Goal: Transaction & Acquisition: Purchase product/service

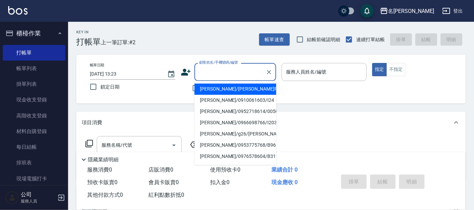
click at [198, 71] on input "顧客姓名/手機號碼/編號" at bounding box center [230, 72] width 65 height 12
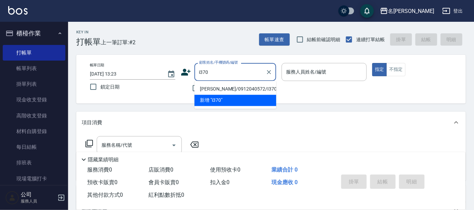
click at [203, 88] on li "[PERSON_NAME]/0912040572/I370" at bounding box center [235, 89] width 82 height 11
type input "[PERSON_NAME]/0912040572/I370"
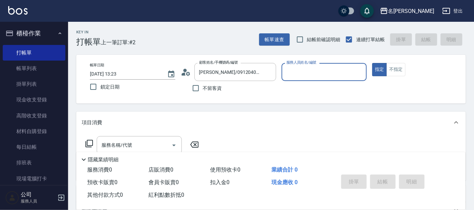
click at [299, 65] on label "服務人員姓名/編號" at bounding box center [301, 62] width 30 height 5
click at [299, 66] on input "服務人員姓名/編號" at bounding box center [324, 72] width 79 height 12
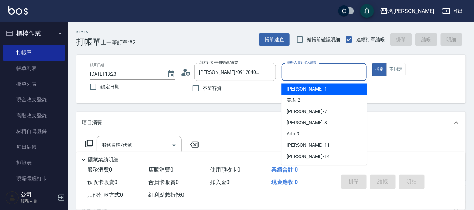
click at [298, 73] on input "服務人員姓名/編號" at bounding box center [324, 72] width 79 height 12
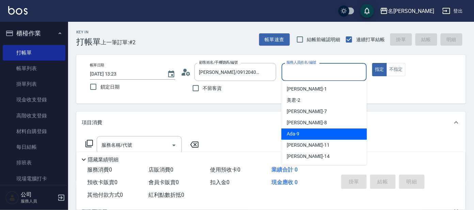
click at [298, 129] on div "Ada -9" at bounding box center [323, 134] width 85 height 11
type input "Ada-9"
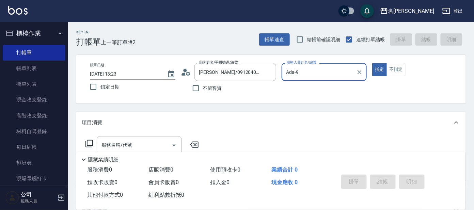
click at [89, 142] on icon at bounding box center [89, 144] width 8 height 8
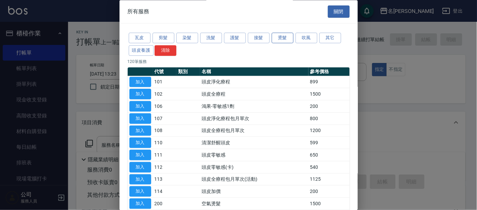
click at [284, 40] on button "燙髮" at bounding box center [283, 38] width 22 height 11
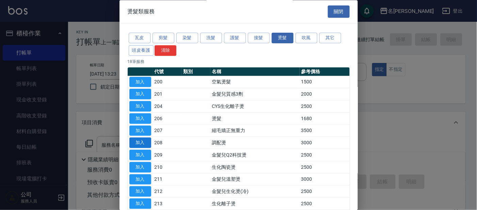
click at [149, 141] on button "加入" at bounding box center [140, 143] width 22 height 11
type input "調配燙(208)"
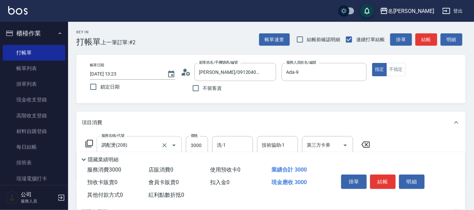
scroll to position [42, 0]
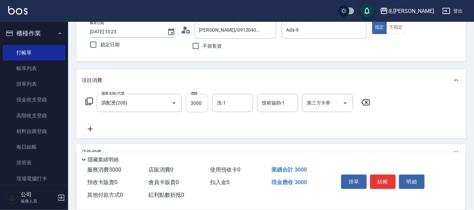
click at [192, 108] on input "3000" at bounding box center [197, 103] width 22 height 18
type input "3500"
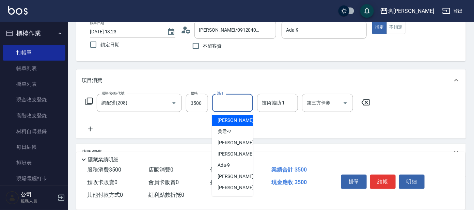
click at [235, 104] on input "洗-1" at bounding box center [232, 103] width 35 height 12
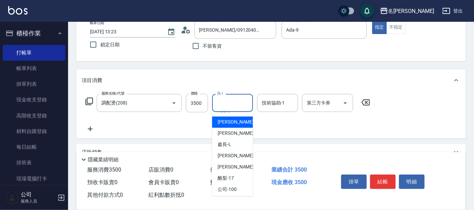
scroll to position [56, 0]
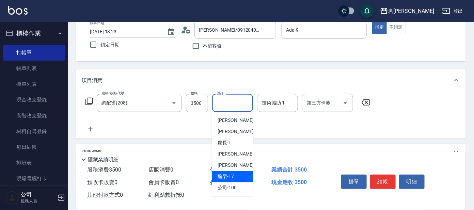
click at [233, 173] on span "酪梨 -17" at bounding box center [226, 176] width 16 height 7
type input "酪梨-17"
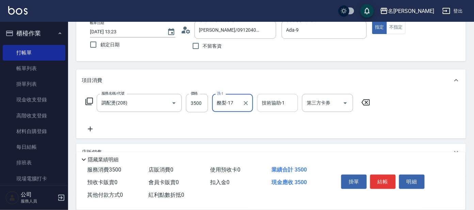
click at [276, 107] on input "技術協助-1" at bounding box center [277, 103] width 35 height 12
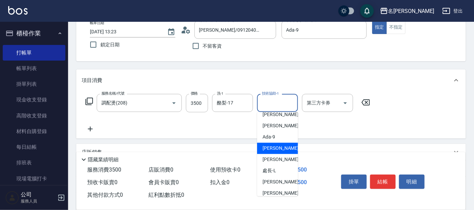
scroll to position [42, 0]
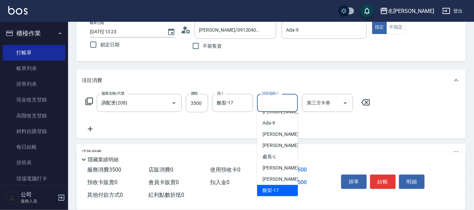
click at [270, 188] on span "酪梨 -17" at bounding box center [271, 190] width 16 height 7
type input "酪梨-17"
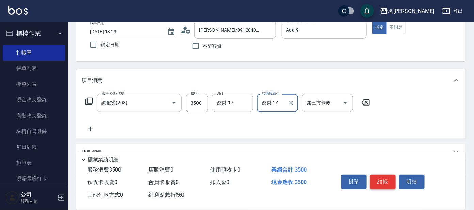
click at [385, 183] on button "結帳" at bounding box center [383, 182] width 26 height 14
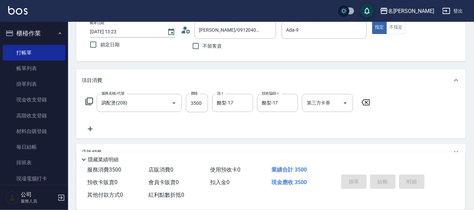
type input "[DATE] 14:08"
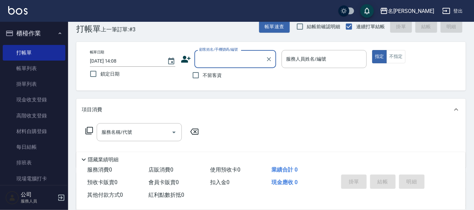
scroll to position [0, 0]
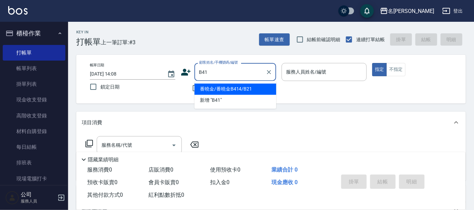
type input "番曉金/番曉金B414/B21"
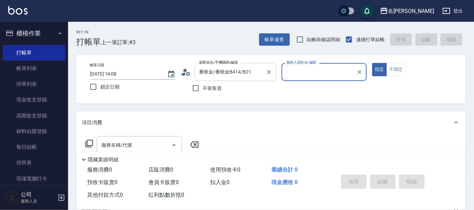
type input "美君-2"
type input "[PERSON_NAME]/[PERSON_NAME]B41/B41"
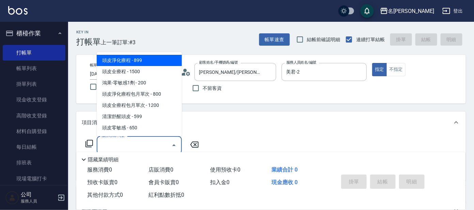
click at [140, 145] on input "服務名稱/代號" at bounding box center [134, 145] width 69 height 12
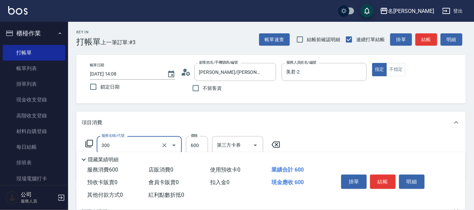
type input "剪髮 講師級設計師(300)"
click at [88, 143] on icon at bounding box center [89, 144] width 8 height 8
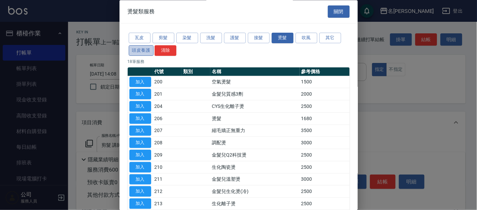
click at [136, 50] on button "頭皮養護" at bounding box center [141, 50] width 25 height 11
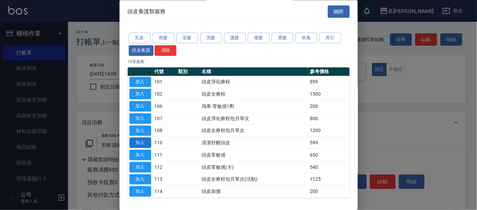
click at [136, 141] on button "加入" at bounding box center [140, 143] width 22 height 11
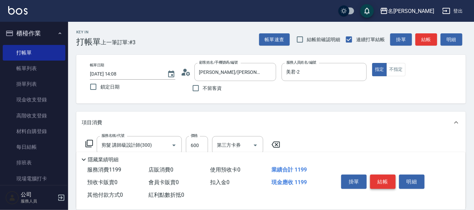
click at [382, 183] on button "結帳" at bounding box center [383, 182] width 26 height 14
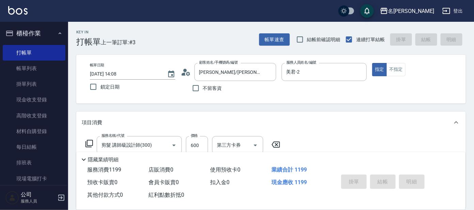
type input "[DATE] 14:34"
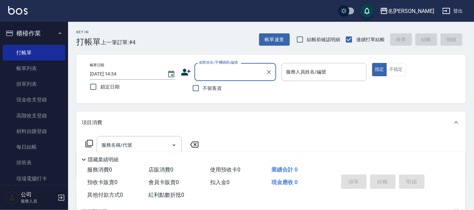
click at [226, 75] on input "顧客姓名/手機號碼/編號" at bounding box center [230, 72] width 65 height 12
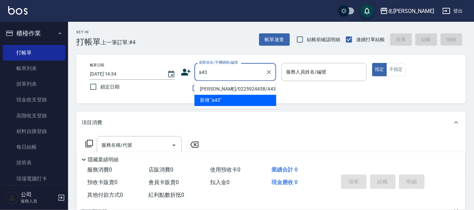
click at [241, 86] on li "[PERSON_NAME]/0225924458/A43" at bounding box center [235, 89] width 82 height 11
type input "[PERSON_NAME]/0225924458/A43"
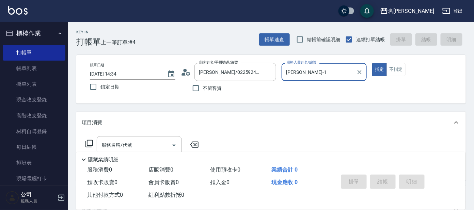
drag, startPoint x: 299, startPoint y: 67, endPoint x: 298, endPoint y: 76, distance: 8.9
click at [299, 72] on input "[PERSON_NAME]-1" at bounding box center [319, 72] width 69 height 12
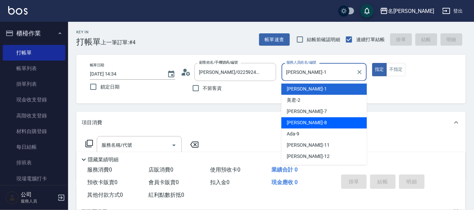
drag, startPoint x: 315, startPoint y: 121, endPoint x: 331, endPoint y: 111, distance: 18.9
click at [317, 121] on div "[PERSON_NAME] -8" at bounding box center [323, 123] width 85 height 11
type input "[PERSON_NAME]-8"
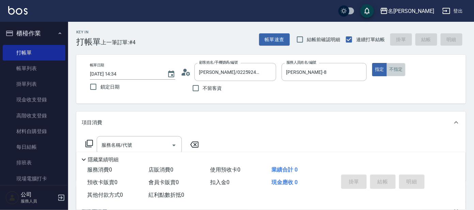
drag, startPoint x: 393, startPoint y: 67, endPoint x: 369, endPoint y: 89, distance: 32.5
click at [391, 69] on button "不指定" at bounding box center [396, 69] width 19 height 13
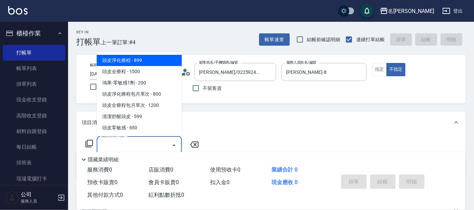
click at [149, 144] on input "服務名稱/代號" at bounding box center [134, 145] width 69 height 12
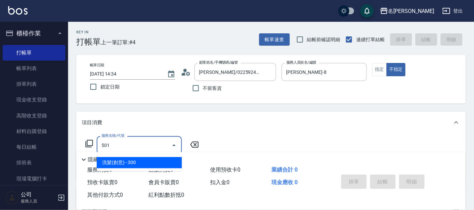
drag, startPoint x: 148, startPoint y: 158, endPoint x: 151, endPoint y: 157, distance: 3.8
click at [151, 157] on span "洗髮(創意) - 300" at bounding box center [139, 162] width 85 height 11
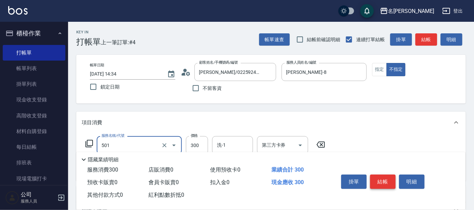
type input "洗髮(創意)(501)"
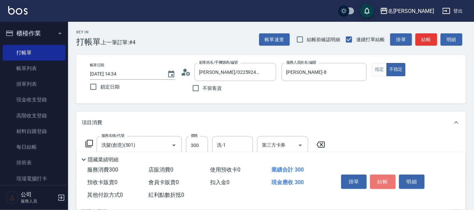
click at [385, 176] on button "結帳" at bounding box center [383, 182] width 26 height 14
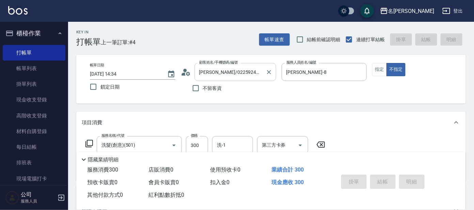
type input "[DATE] 14:43"
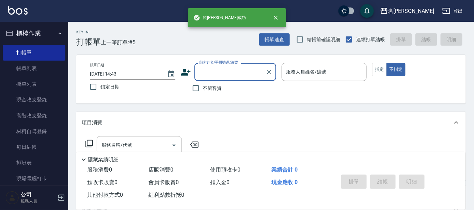
click at [240, 75] on input "顧客姓名/手機號碼/編號" at bounding box center [230, 72] width 65 height 12
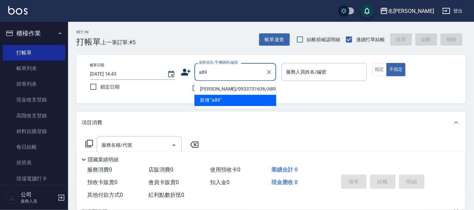
click at [261, 88] on li "[PERSON_NAME]/0933751636/A89" at bounding box center [235, 89] width 82 height 11
type input "[PERSON_NAME]/0933751636/A89"
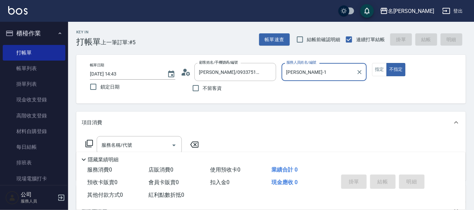
click at [308, 72] on input "[PERSON_NAME]-1" at bounding box center [319, 72] width 69 height 12
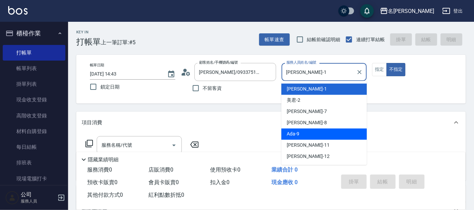
click at [318, 130] on div "Ada -9" at bounding box center [323, 134] width 85 height 11
type input "Ada-9"
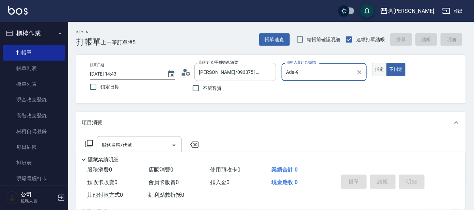
click at [377, 67] on button "指定" at bounding box center [379, 69] width 15 height 13
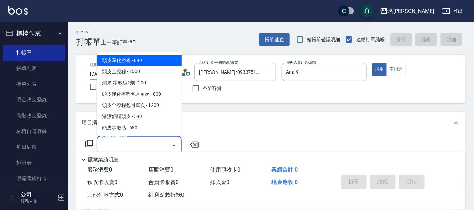
click at [153, 146] on input "服務名稱/代號" at bounding box center [134, 145] width 69 height 12
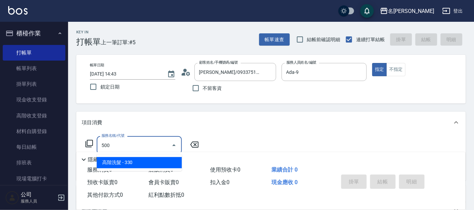
drag, startPoint x: 156, startPoint y: 162, endPoint x: 235, endPoint y: 121, distance: 88.4
click at [166, 156] on ul "高階洗髮 - 330" at bounding box center [139, 163] width 85 height 17
click at [135, 162] on span "高階洗髮 - 330" at bounding box center [139, 162] width 85 height 11
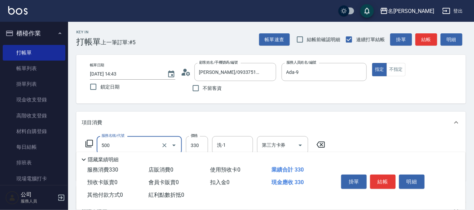
type input "高階洗髮(500)"
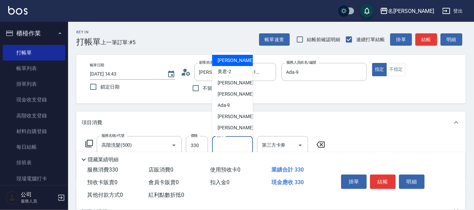
drag, startPoint x: 222, startPoint y: 140, endPoint x: 226, endPoint y: 139, distance: 4.2
click at [224, 140] on input "洗-1" at bounding box center [232, 145] width 35 height 12
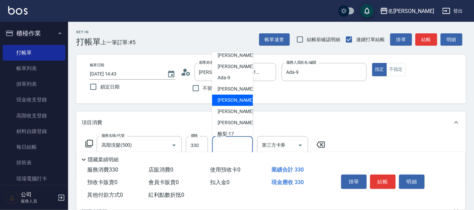
scroll to position [42, 0]
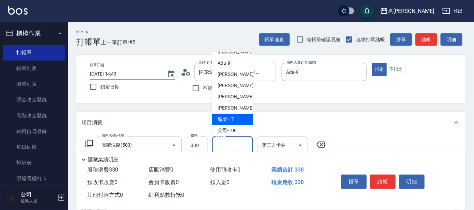
click at [229, 122] on span "酪梨 -17" at bounding box center [226, 119] width 16 height 7
type input "酪梨-17"
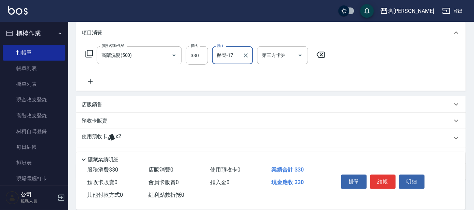
scroll to position [123, 0]
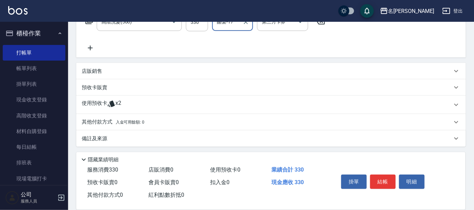
click at [122, 75] on div "店販銷售" at bounding box center [271, 71] width 390 height 16
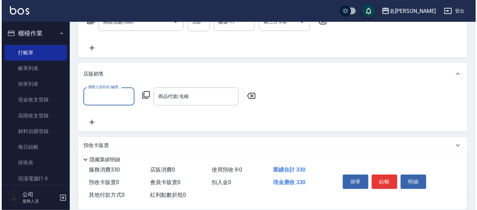
scroll to position [0, 0]
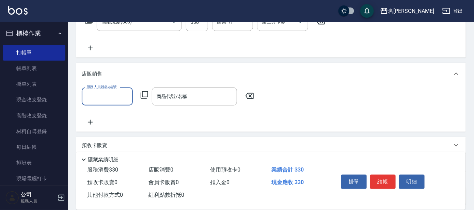
click at [114, 93] on input "服務人員姓名/編號" at bounding box center [107, 97] width 45 height 12
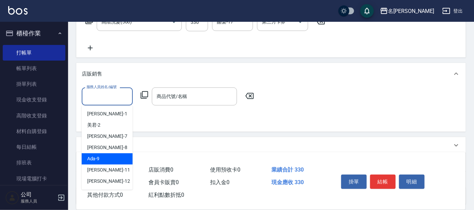
click at [108, 154] on div "Ada -9" at bounding box center [107, 159] width 51 height 11
type input "Ada-9"
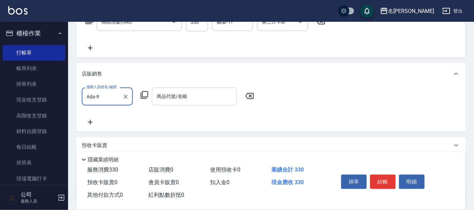
click at [176, 98] on input "商品代號/名稱" at bounding box center [194, 97] width 79 height 12
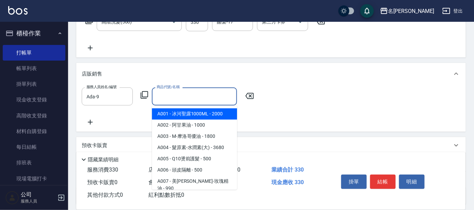
click at [147, 95] on icon at bounding box center [144, 95] width 8 height 8
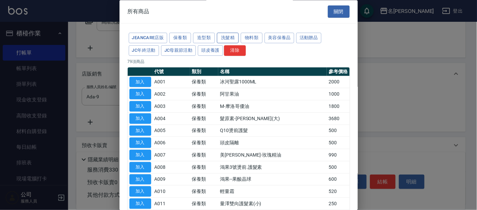
click at [227, 36] on button "洗髮精" at bounding box center [228, 38] width 22 height 11
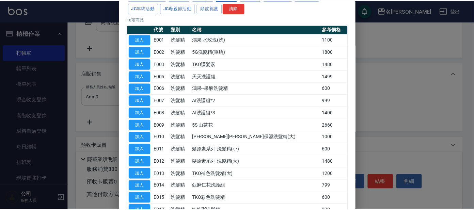
scroll to position [85, 0]
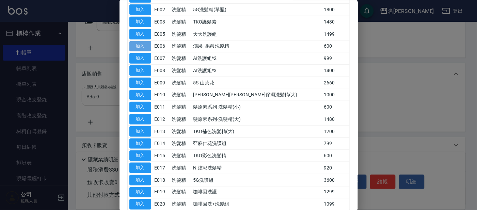
click at [141, 46] on button "加入" at bounding box center [140, 46] width 22 height 11
type input "鴻果--果酸洗髮精"
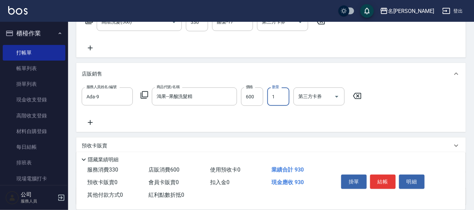
click at [279, 91] on input "1" at bounding box center [278, 97] width 22 height 18
type input "3"
click at [389, 182] on button "結帳" at bounding box center [383, 182] width 26 height 14
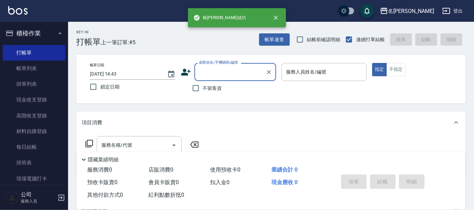
scroll to position [0, 0]
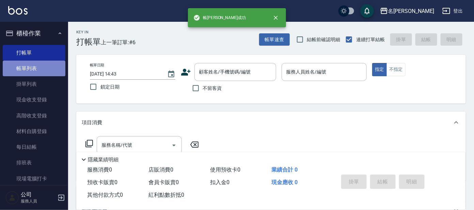
click at [38, 68] on link "帳單列表" at bounding box center [34, 69] width 63 height 16
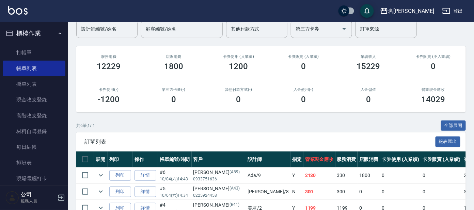
scroll to position [127, 0]
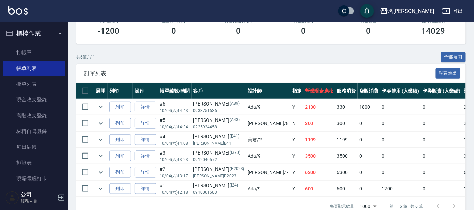
click at [145, 153] on link "詳情" at bounding box center [146, 156] width 22 height 11
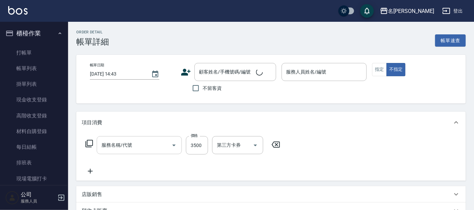
type input "調配燙(208)"
type input "[DATE] 13:23"
type input "Ada-9"
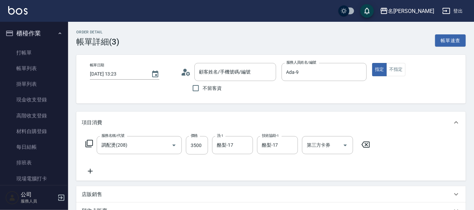
type input "[PERSON_NAME]/0912040572/I370"
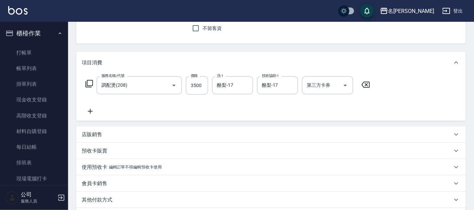
scroll to position [127, 0]
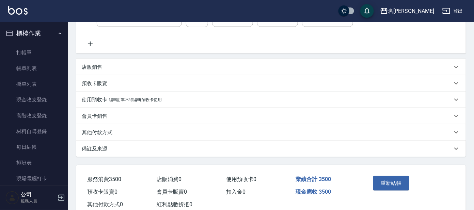
drag, startPoint x: 396, startPoint y: 185, endPoint x: 393, endPoint y: 183, distance: 4.4
click at [395, 184] on button "重新結帳" at bounding box center [391, 183] width 36 height 14
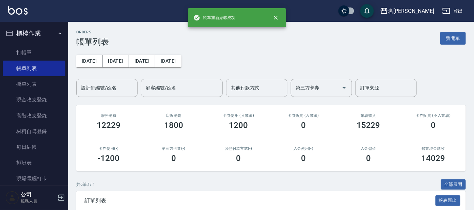
scroll to position [127, 0]
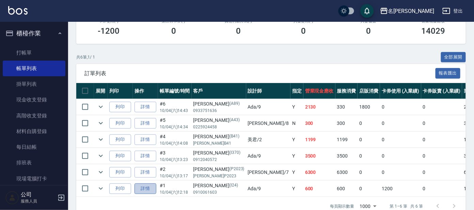
click at [152, 185] on link "詳情" at bounding box center [146, 189] width 22 height 11
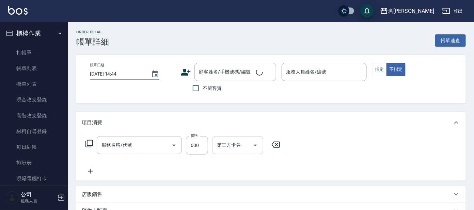
type input "剪髮 講師級設計師(300)"
type input "[DATE] 12:18"
type input "Ada-9"
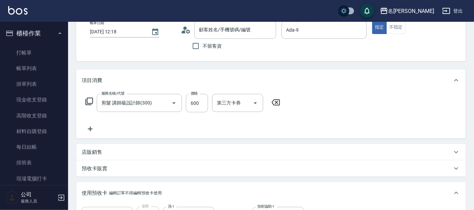
type input "[PERSON_NAME]/0910061603/I24"
type input "頭皮全療程包套3次(1/1)"
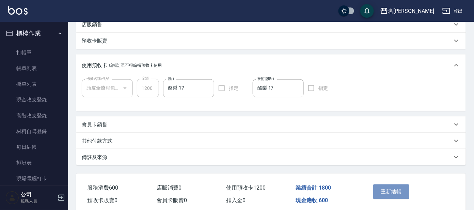
drag, startPoint x: 383, startPoint y: 187, endPoint x: 384, endPoint y: 184, distance: 3.7
click at [384, 185] on button "重新結帳" at bounding box center [391, 192] width 36 height 14
